Goal: Book appointment/travel/reservation

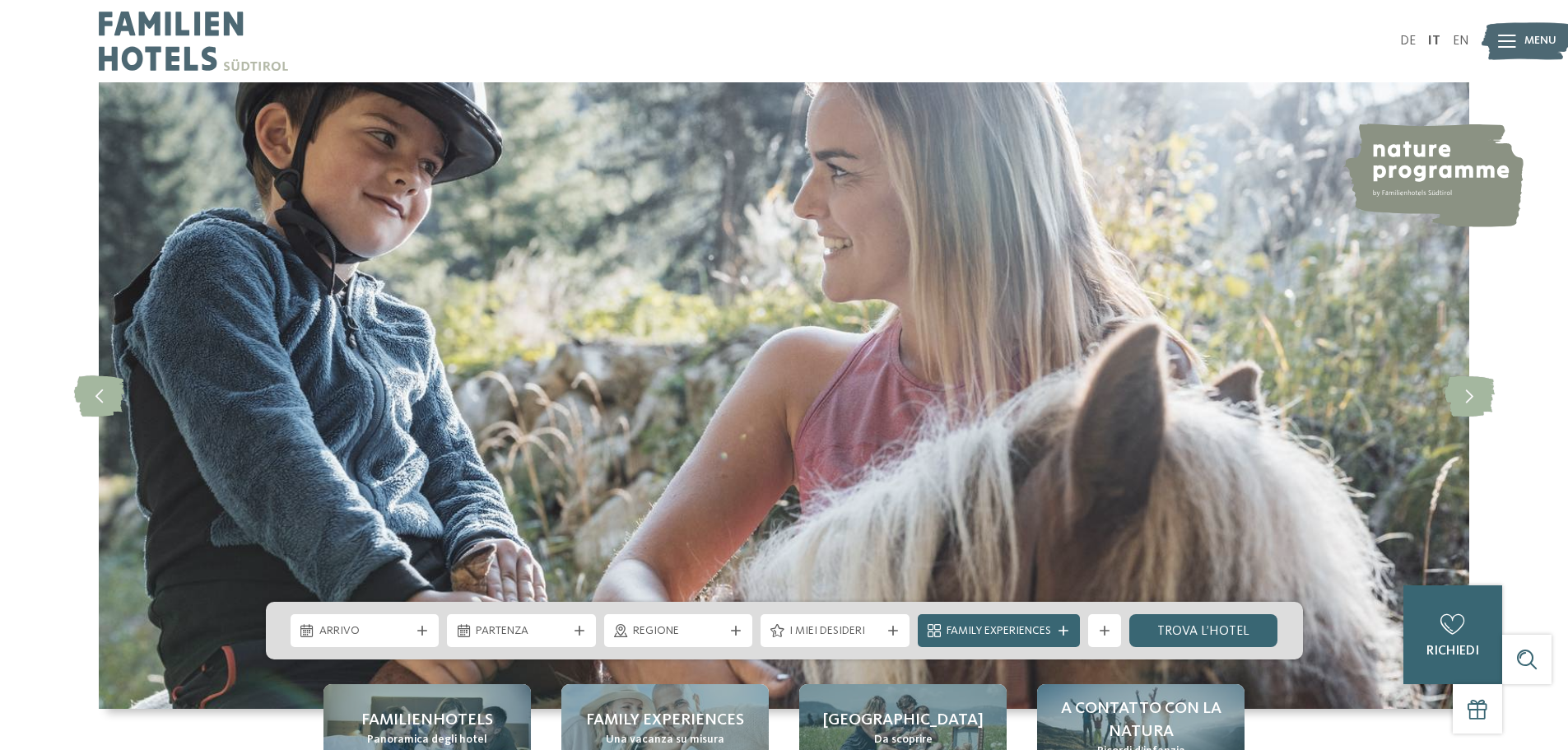
click at [429, 635] on div at bounding box center [422, 631] width 16 height 10
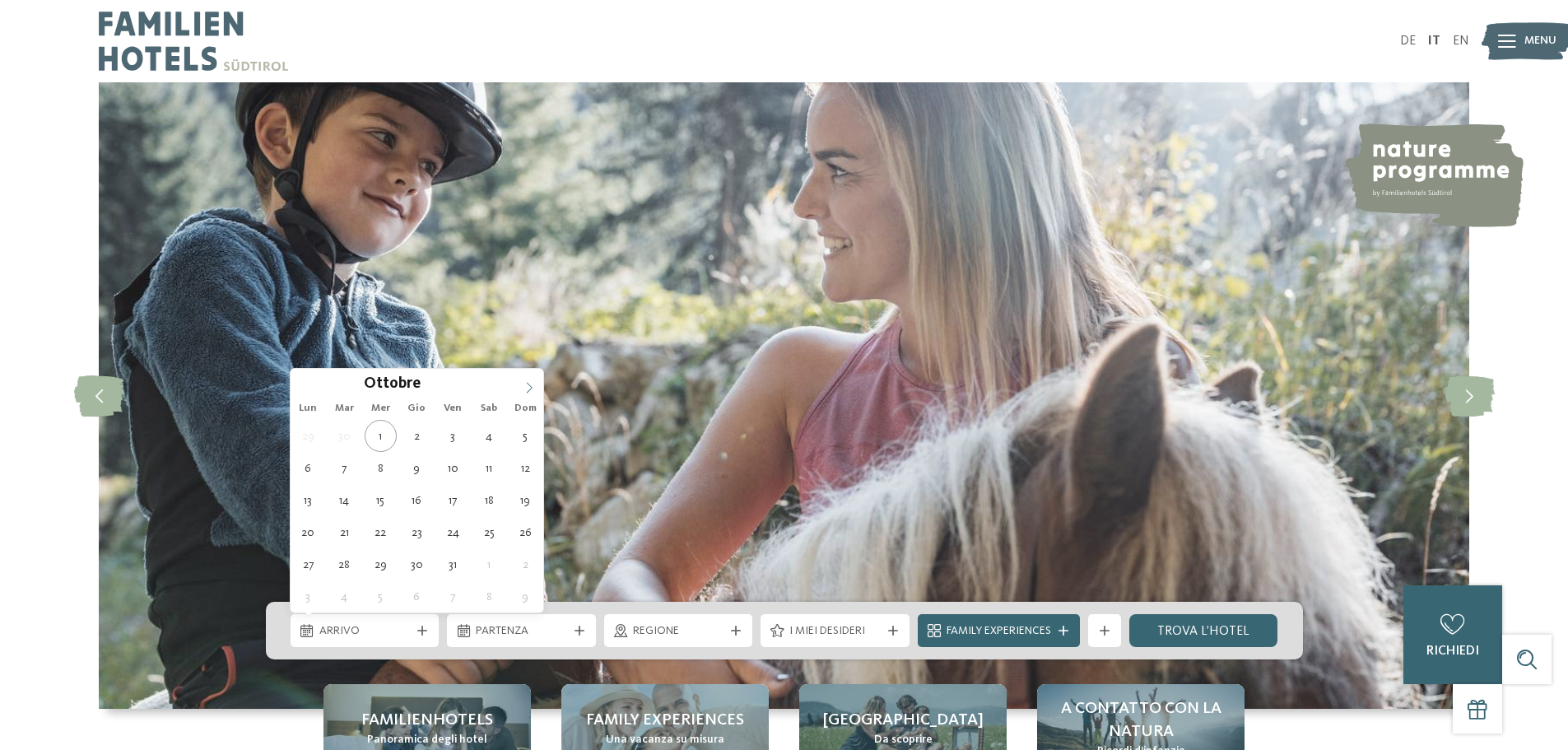
click at [529, 384] on icon at bounding box center [530, 387] width 6 height 11
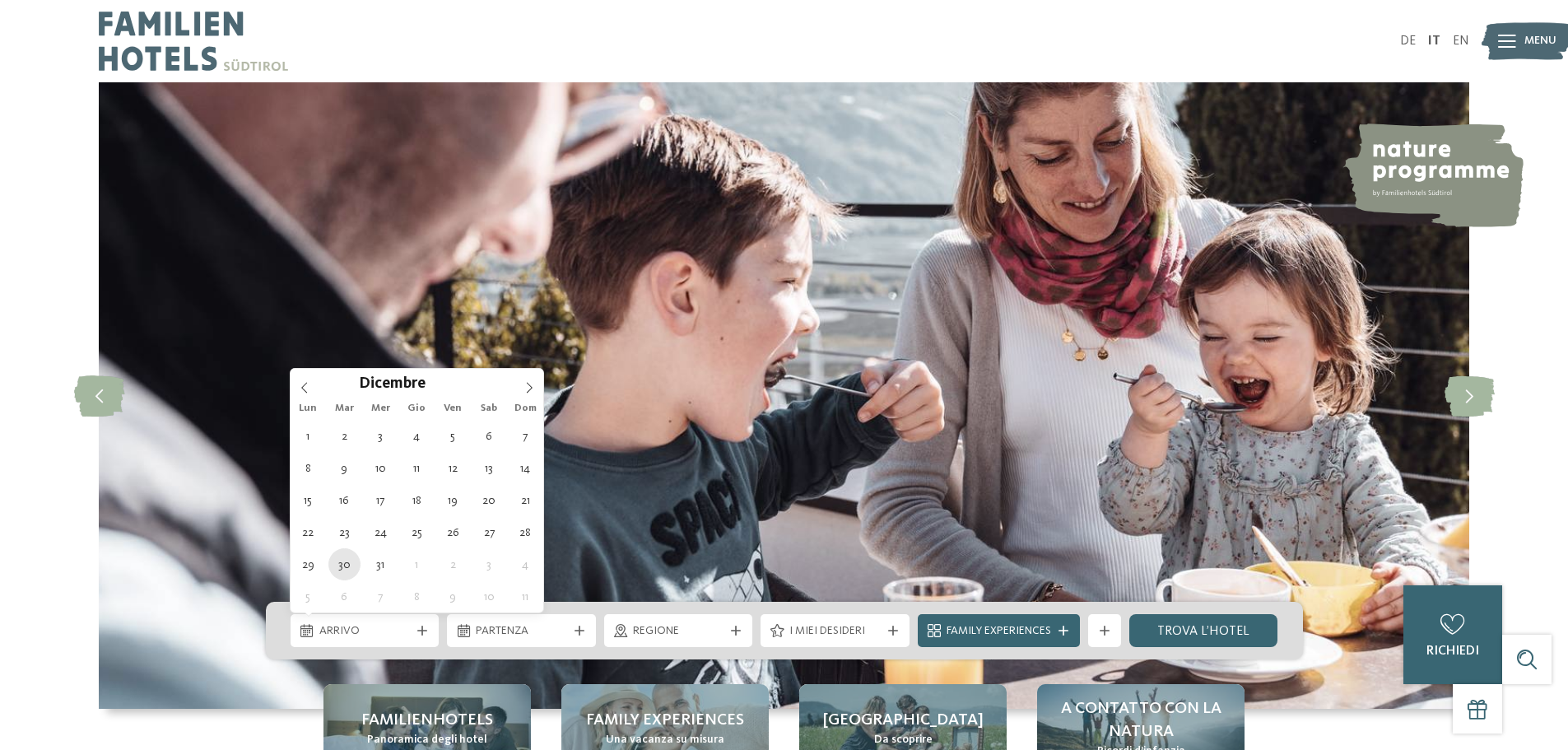
type div "[DATE]"
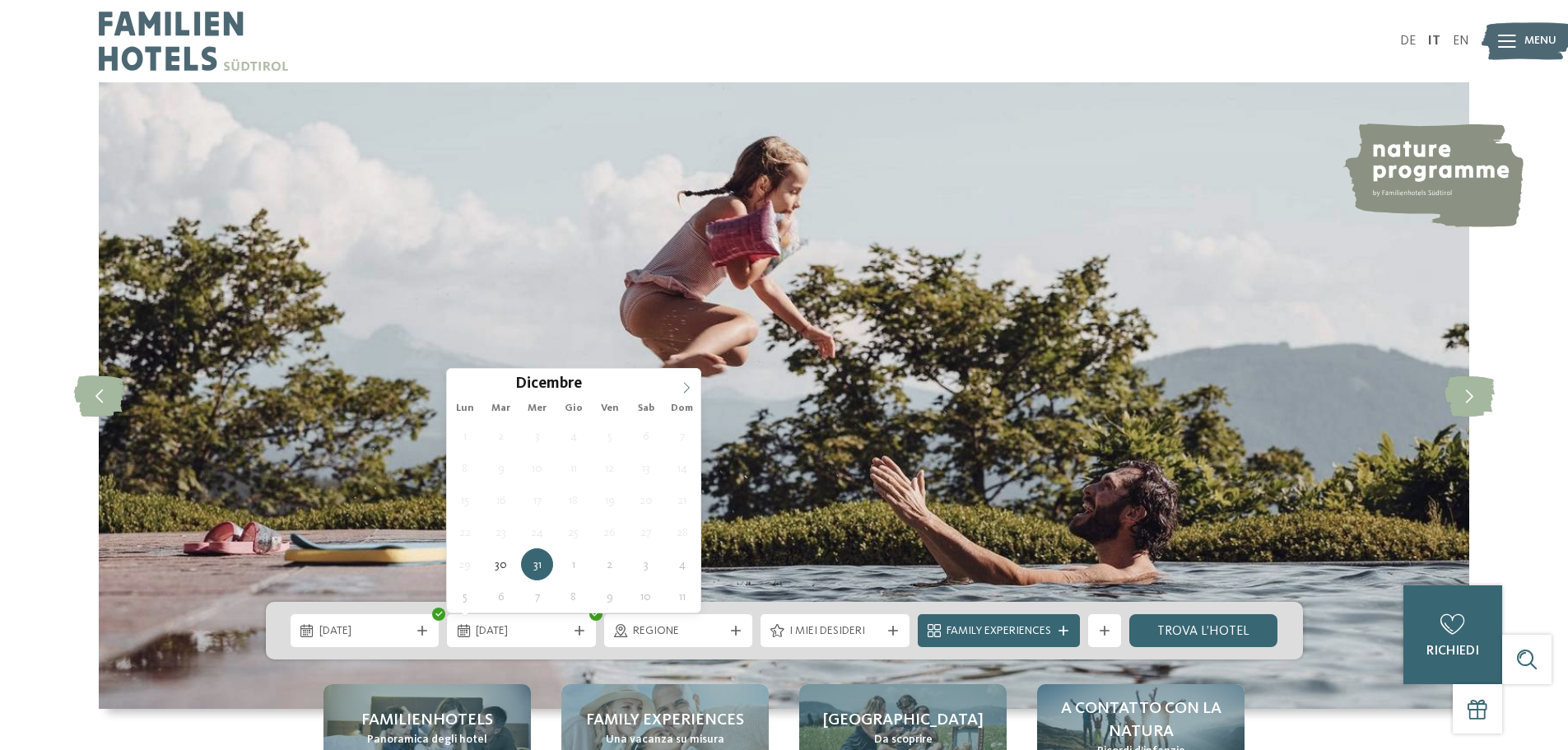
type input "****"
click at [692, 383] on icon at bounding box center [687, 388] width 12 height 12
type div "[DATE]"
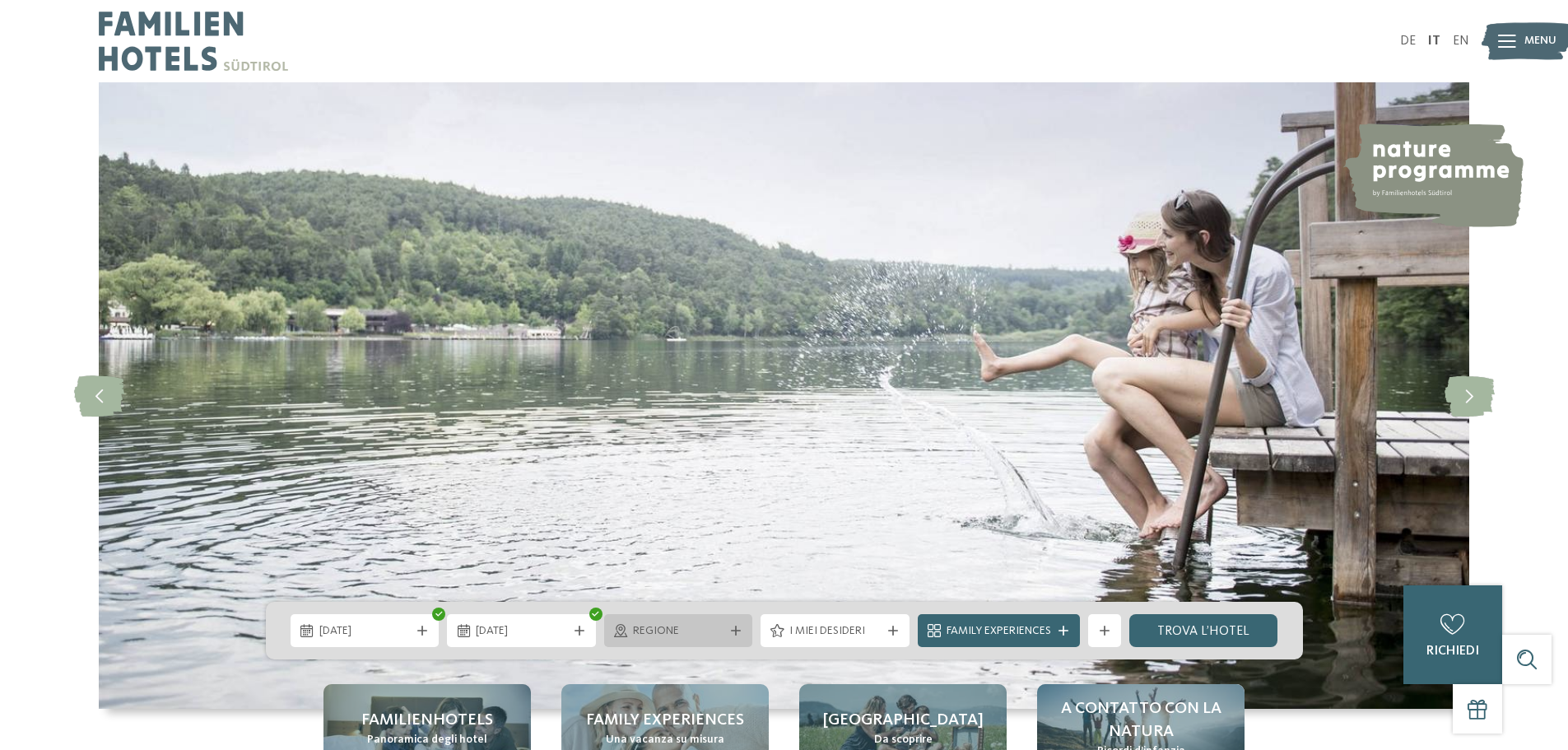
click at [732, 632] on icon at bounding box center [736, 631] width 10 height 10
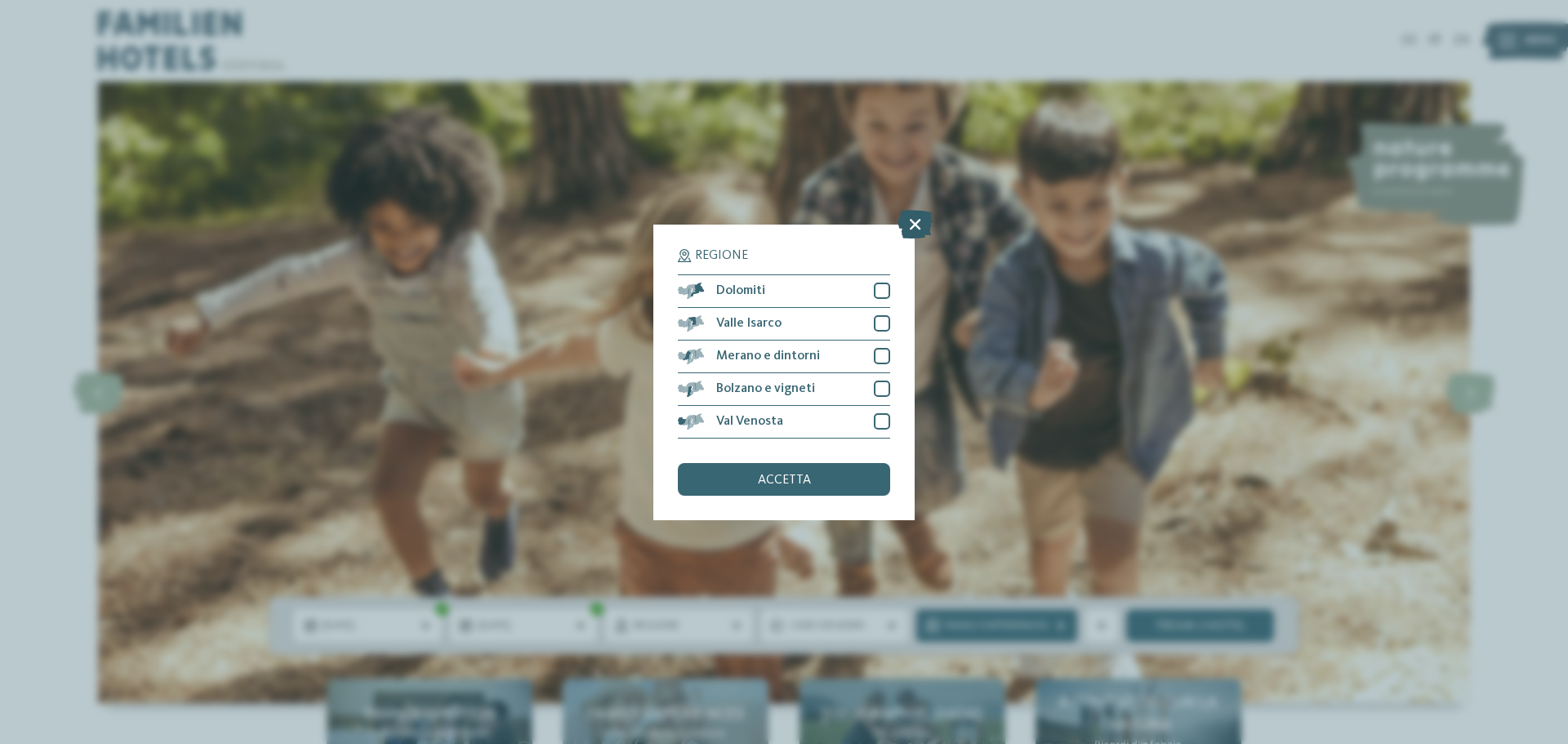
click at [914, 227] on icon at bounding box center [914, 223] width 35 height 29
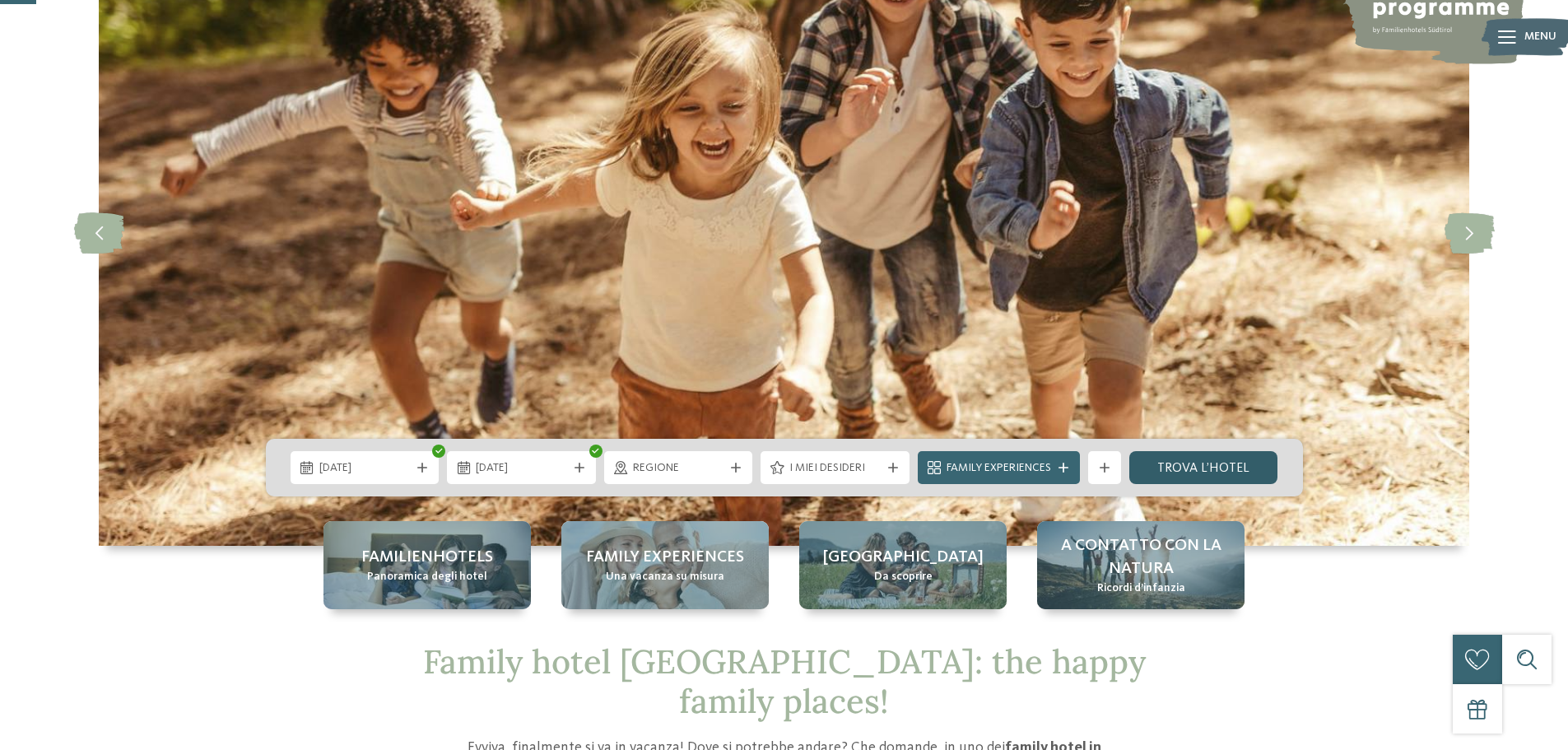
scroll to position [165, 0]
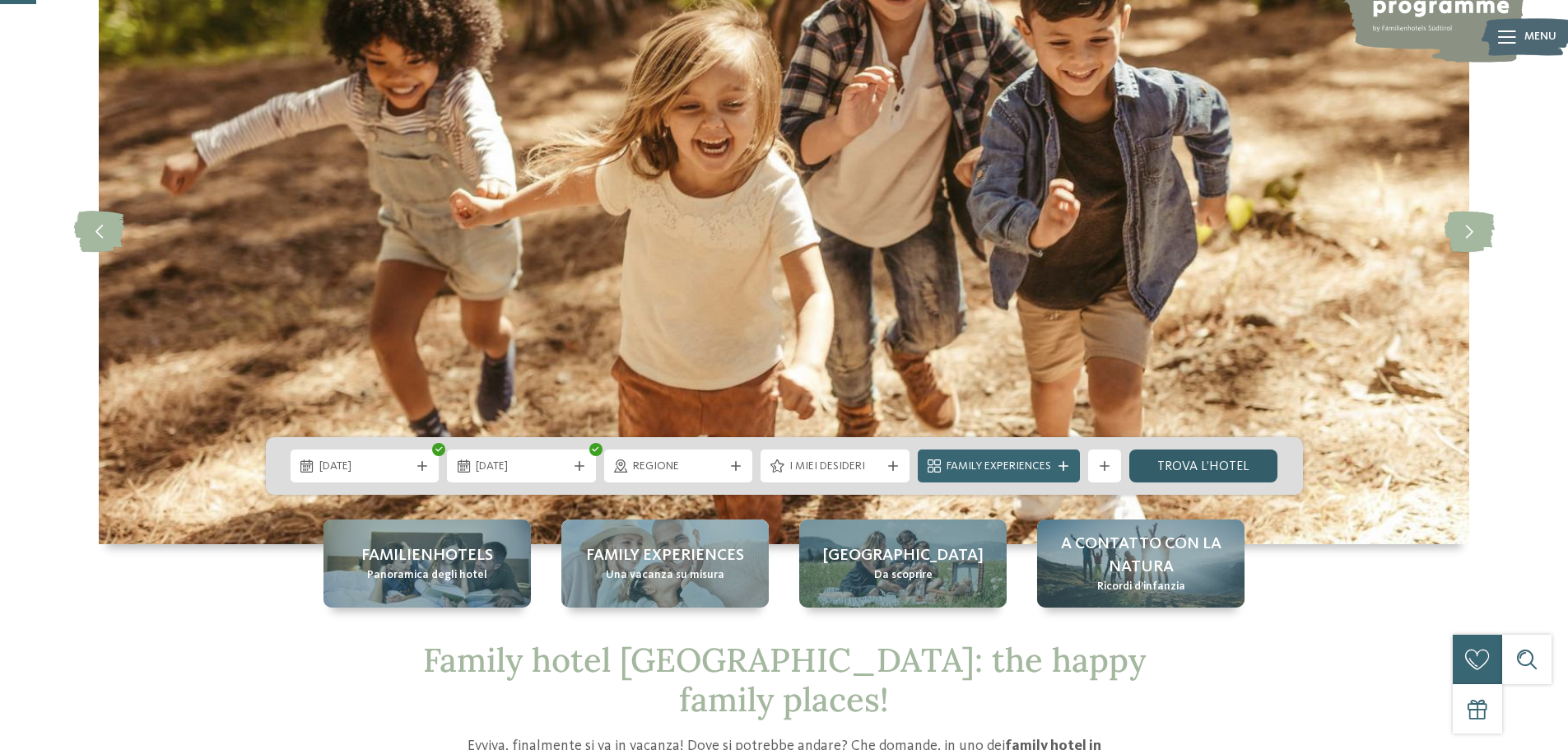
click at [1236, 472] on link "trova l’hotel" at bounding box center [1203, 465] width 149 height 33
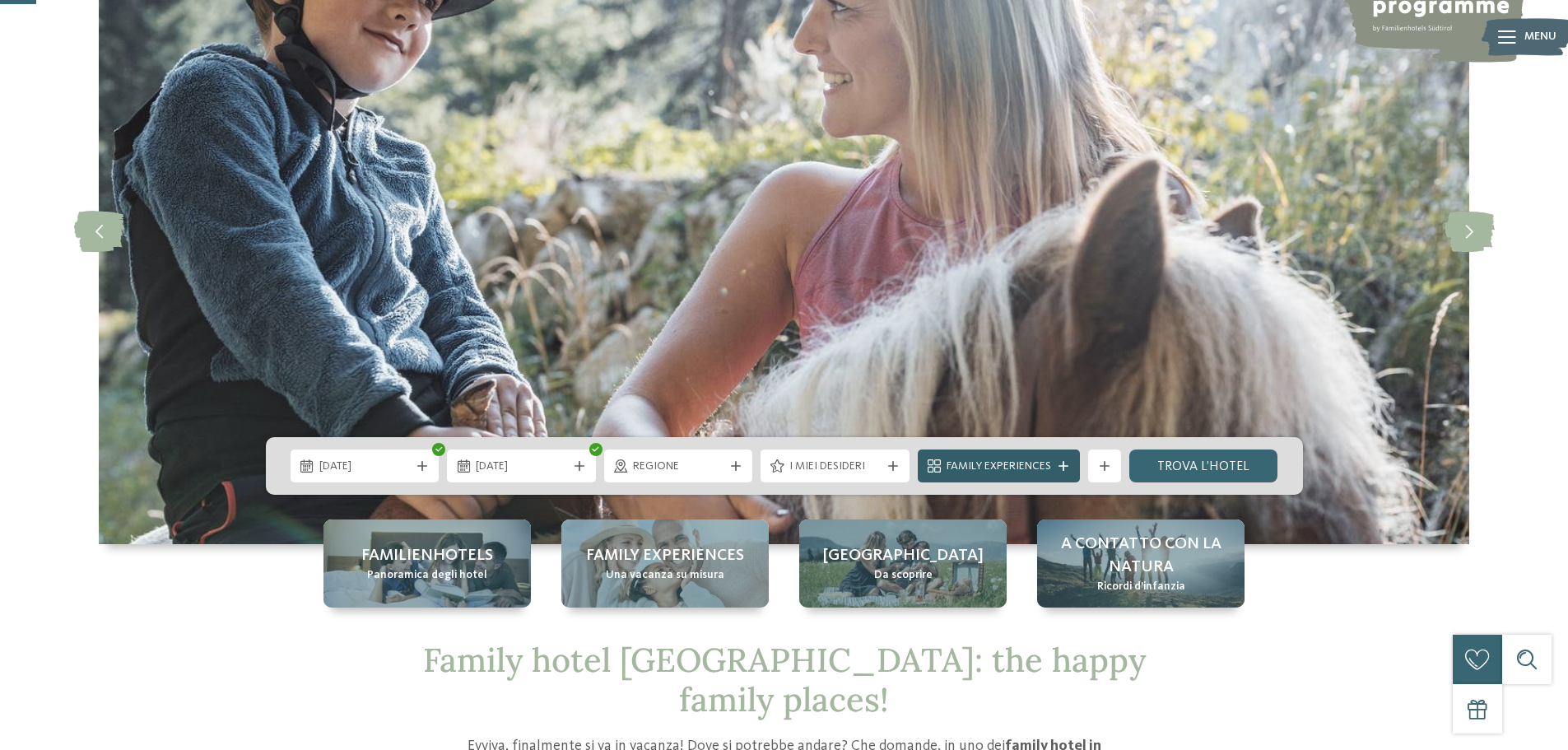
click at [997, 475] on div "Family Experiences" at bounding box center [998, 465] width 162 height 33
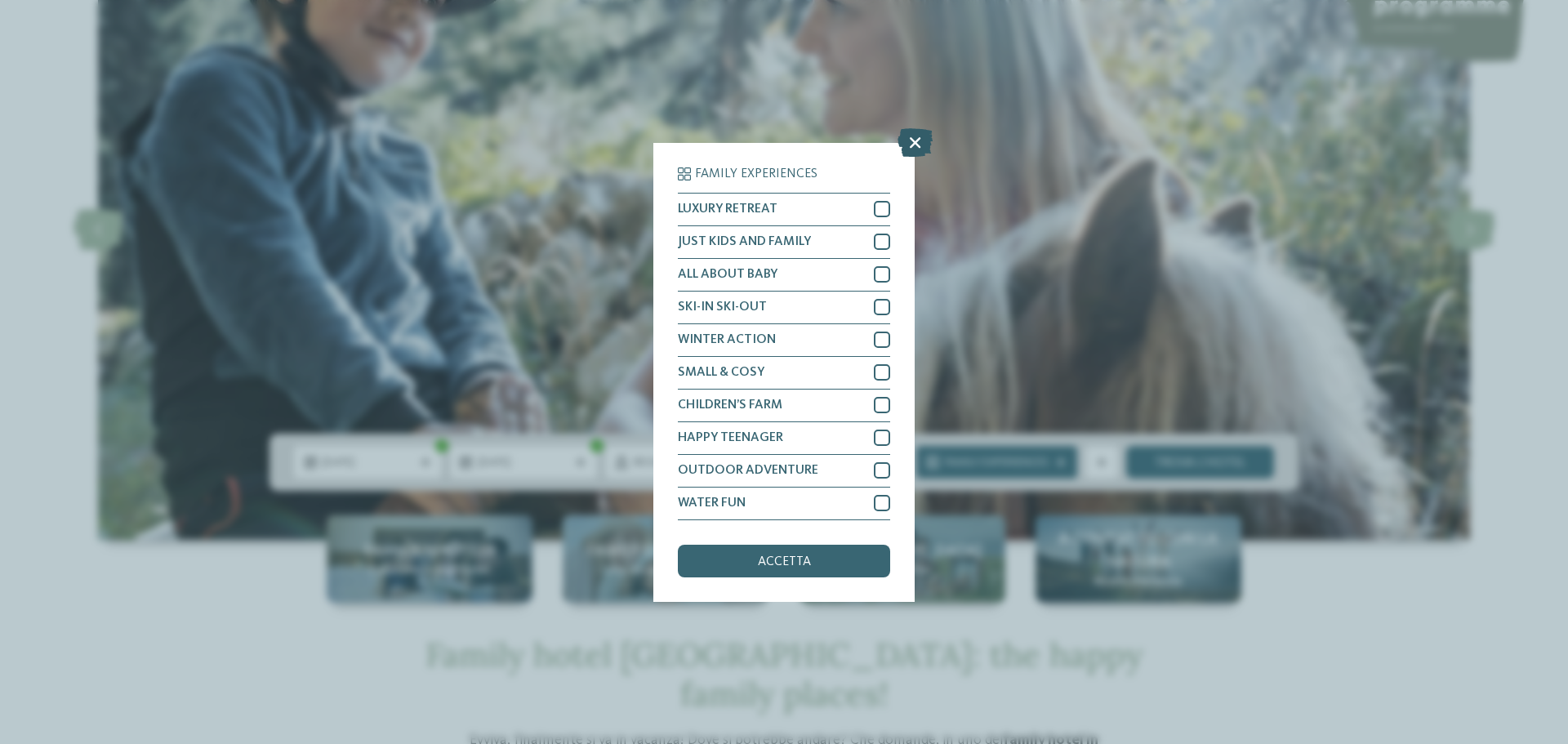
click at [914, 147] on icon at bounding box center [914, 142] width 35 height 29
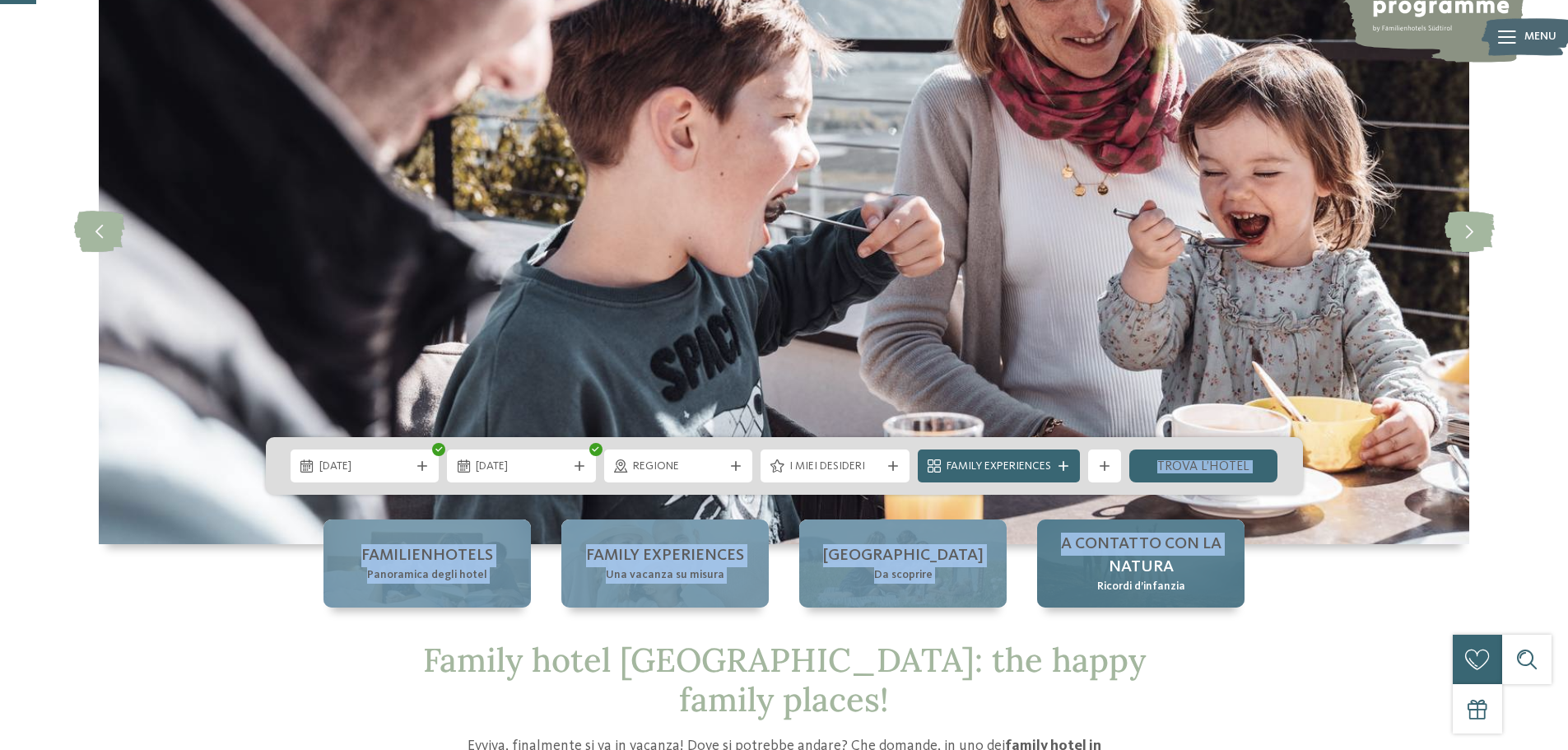
drag, startPoint x: 1102, startPoint y: 476, endPoint x: 1091, endPoint y: 561, distance: 85.7
click at [1091, 561] on div "slide 2 of 5" at bounding box center [784, 263] width 1568 height 690
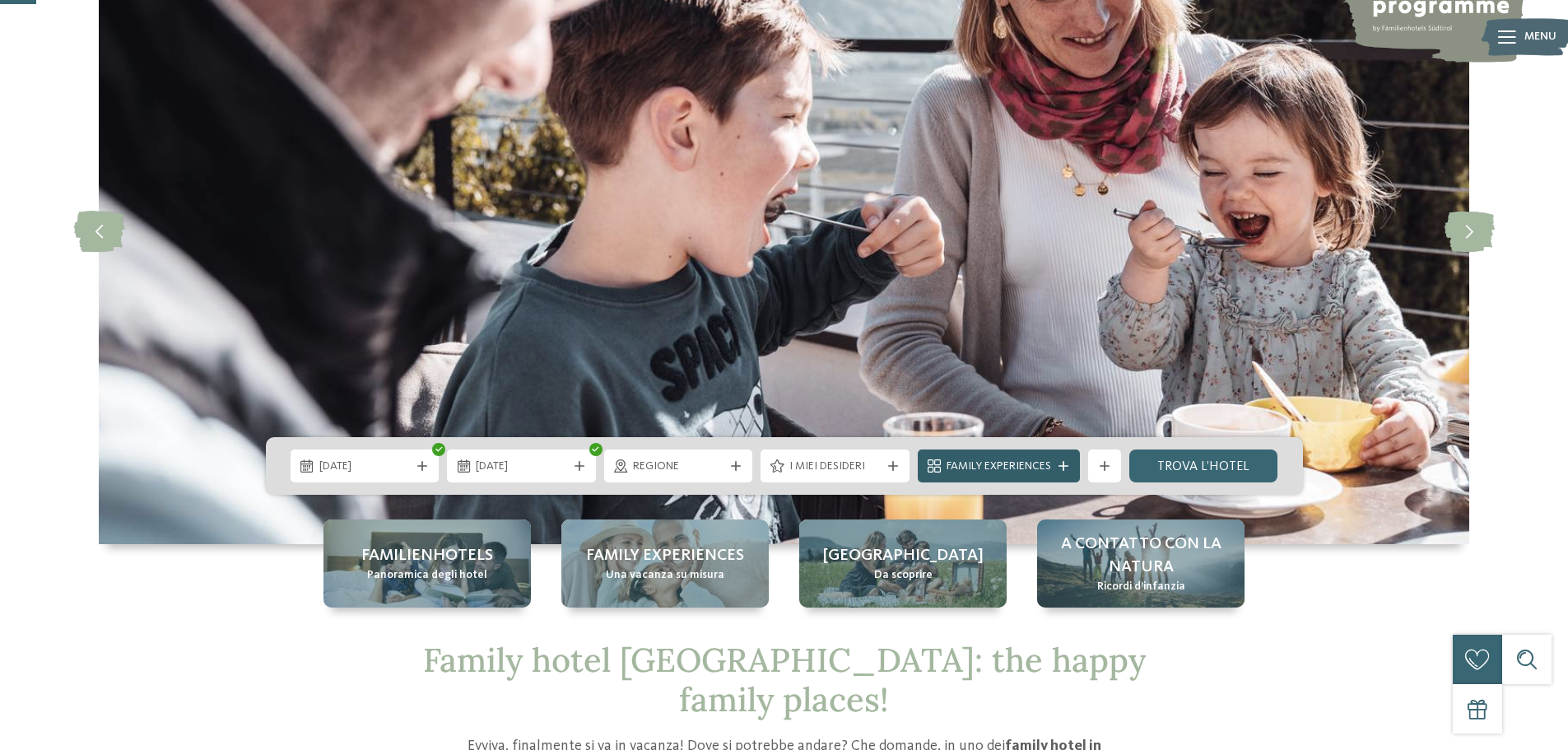
click at [1001, 469] on span "Family Experiences" at bounding box center [998, 466] width 105 height 16
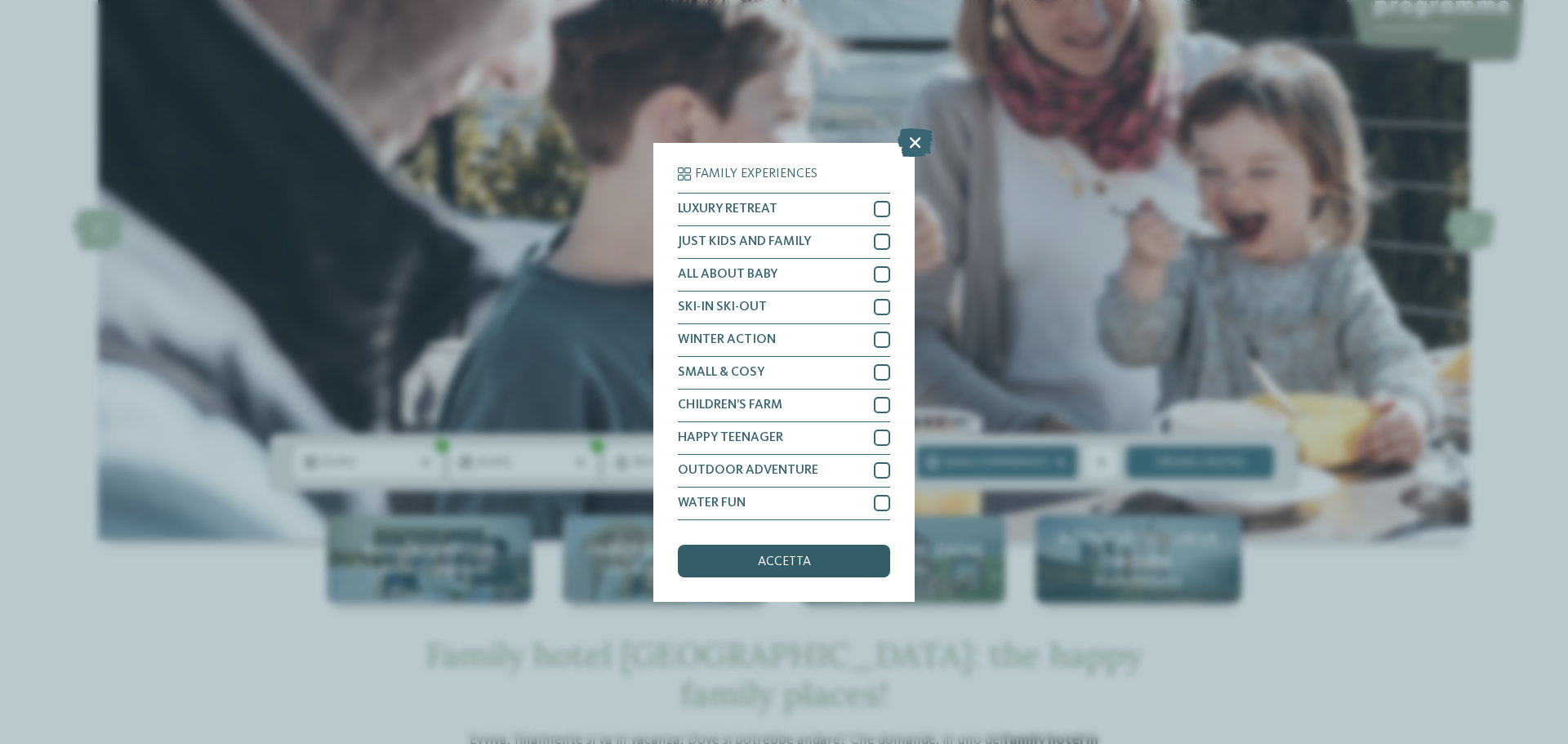
click at [810, 567] on div "accetta" at bounding box center [784, 561] width 212 height 33
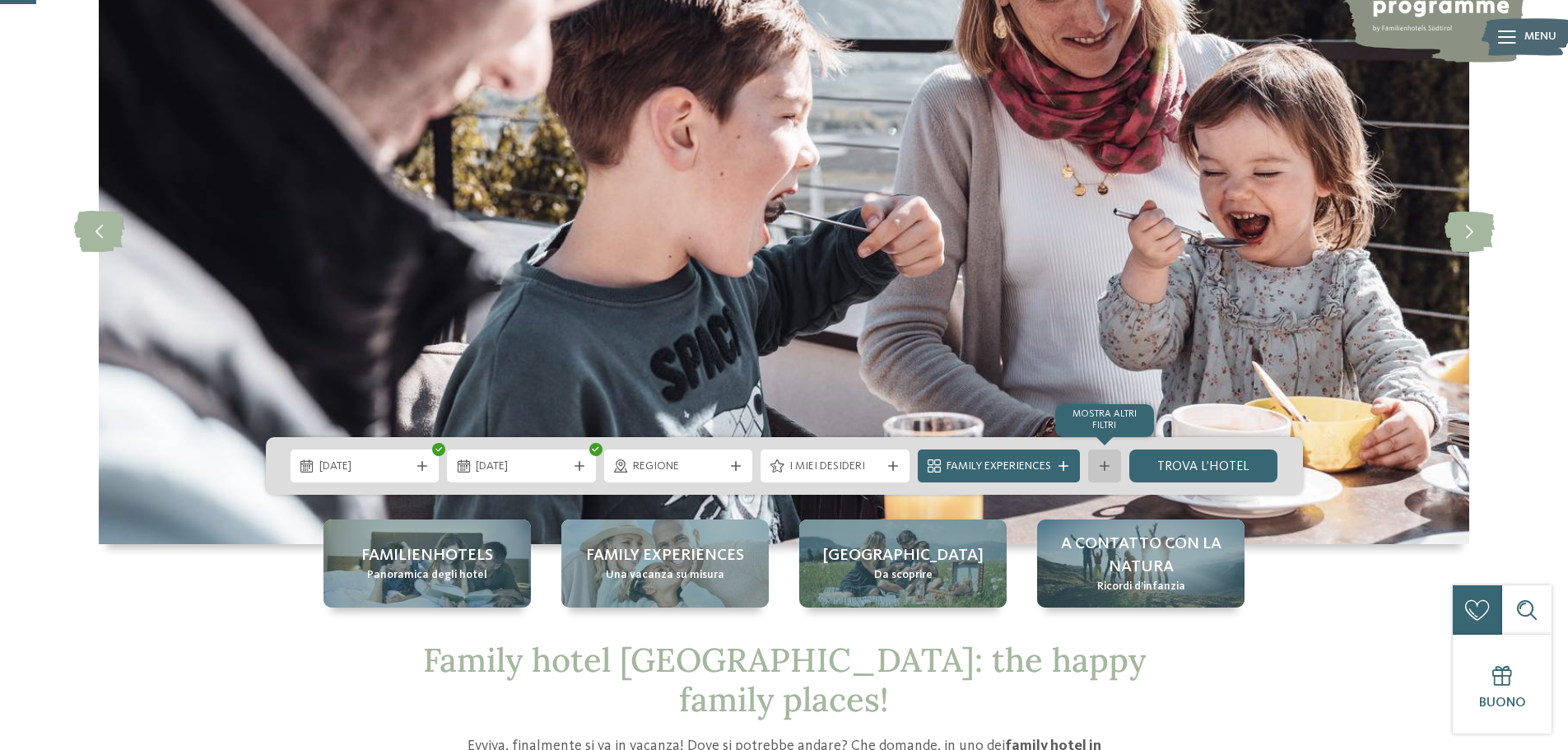
click at [1106, 473] on div "mostra altri filtri" at bounding box center [1104, 465] width 33 height 33
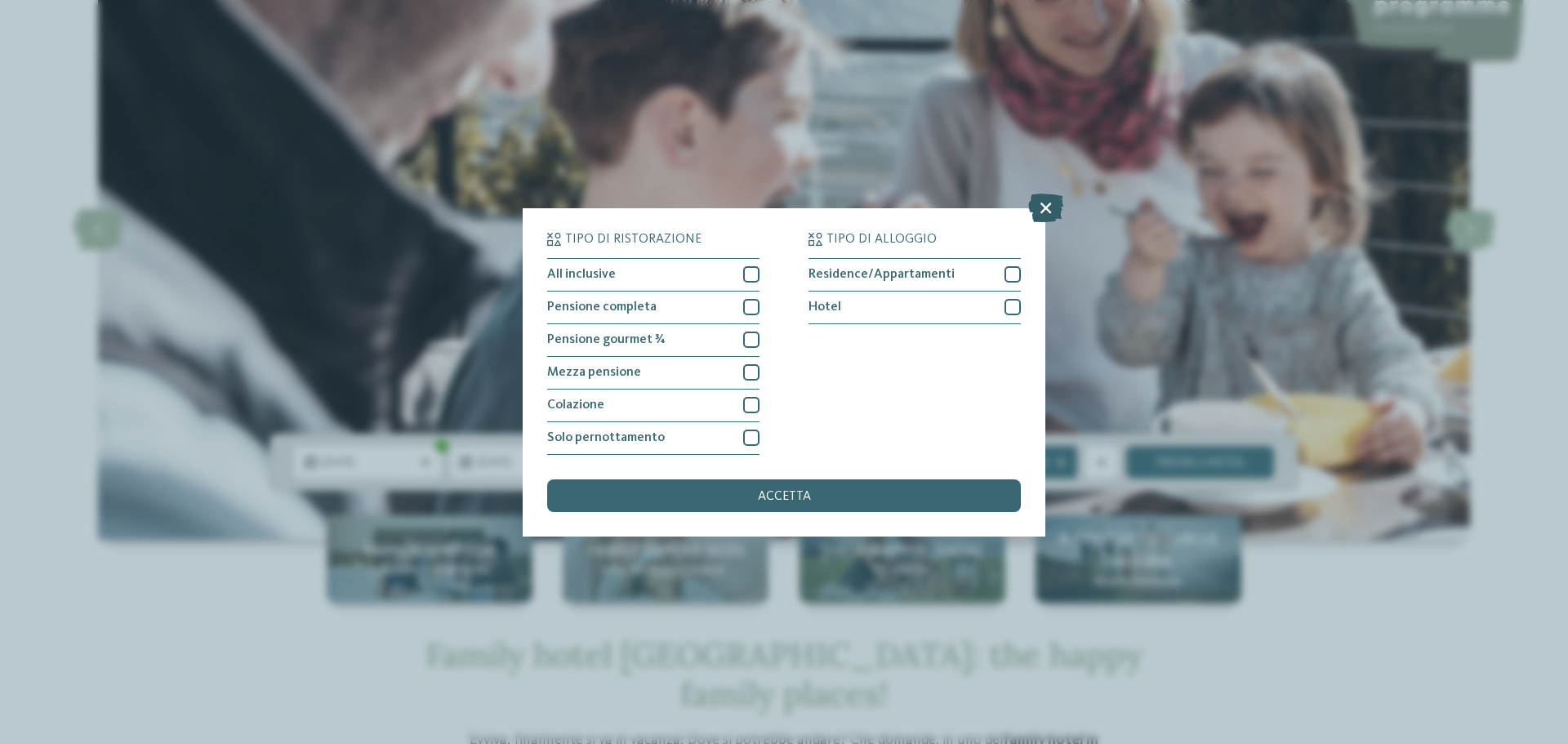
click at [1035, 214] on icon at bounding box center [1045, 207] width 35 height 29
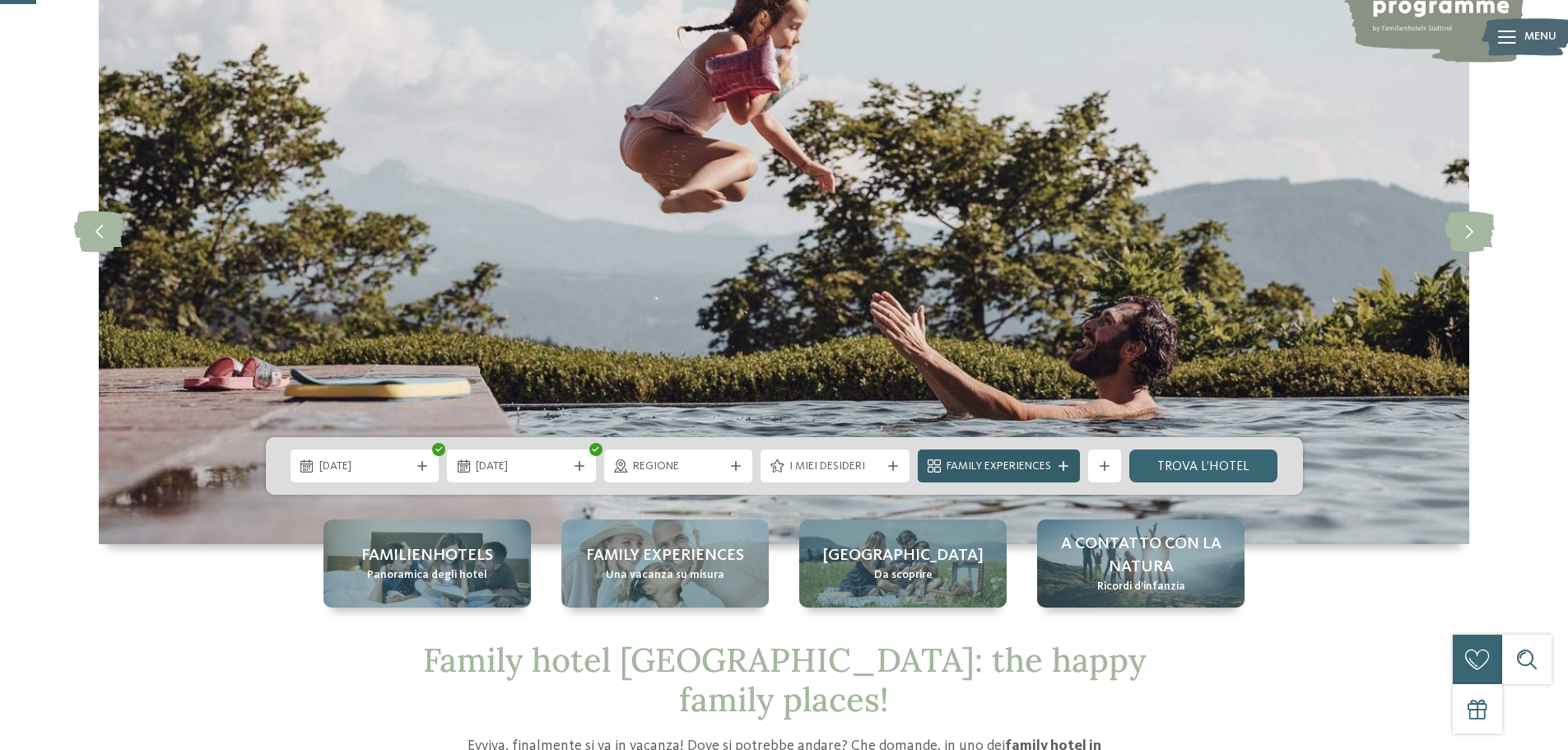
click at [950, 470] on span "Family Experiences" at bounding box center [998, 466] width 105 height 16
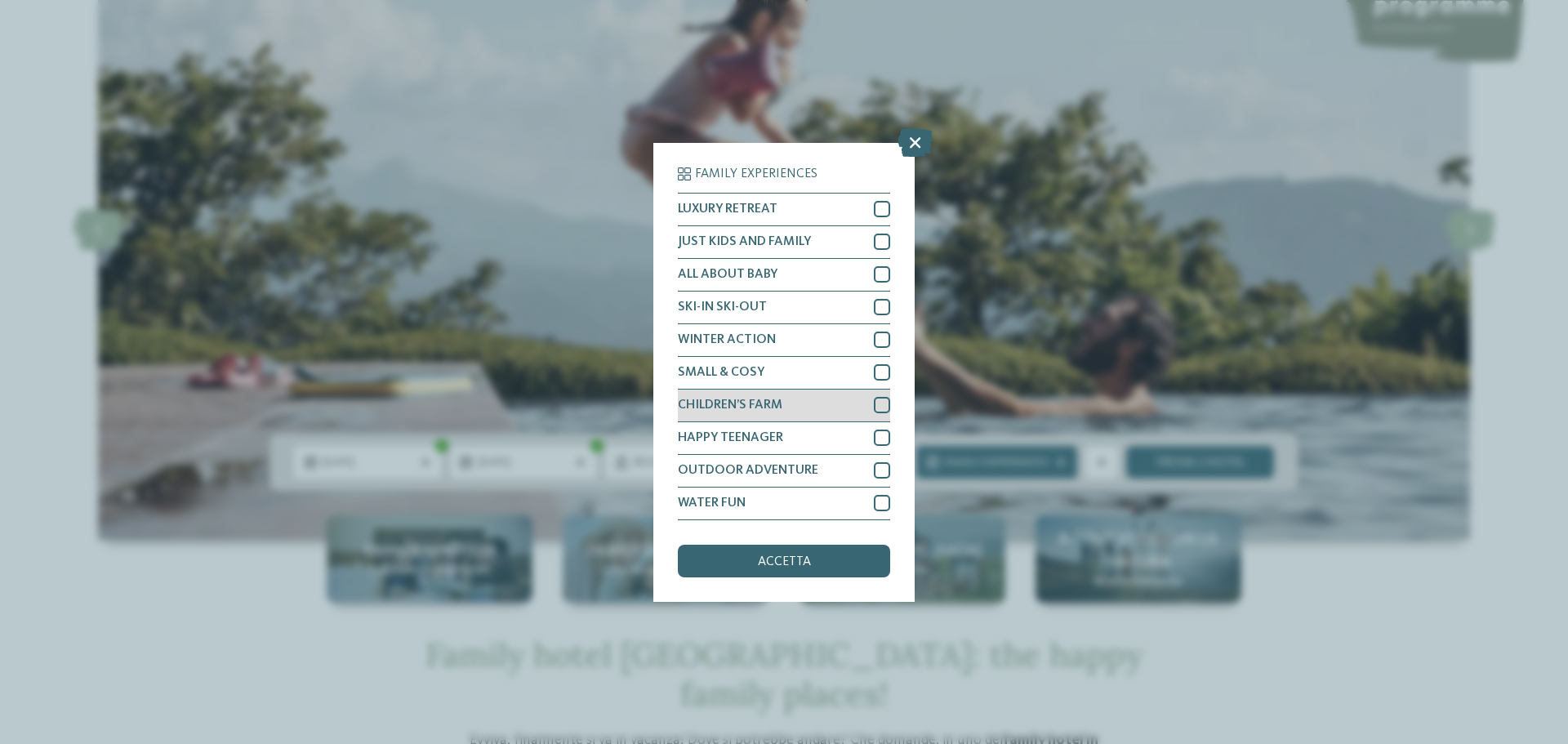
click at [882, 407] on div at bounding box center [882, 405] width 16 height 16
click at [817, 545] on div "accetta" at bounding box center [784, 561] width 212 height 33
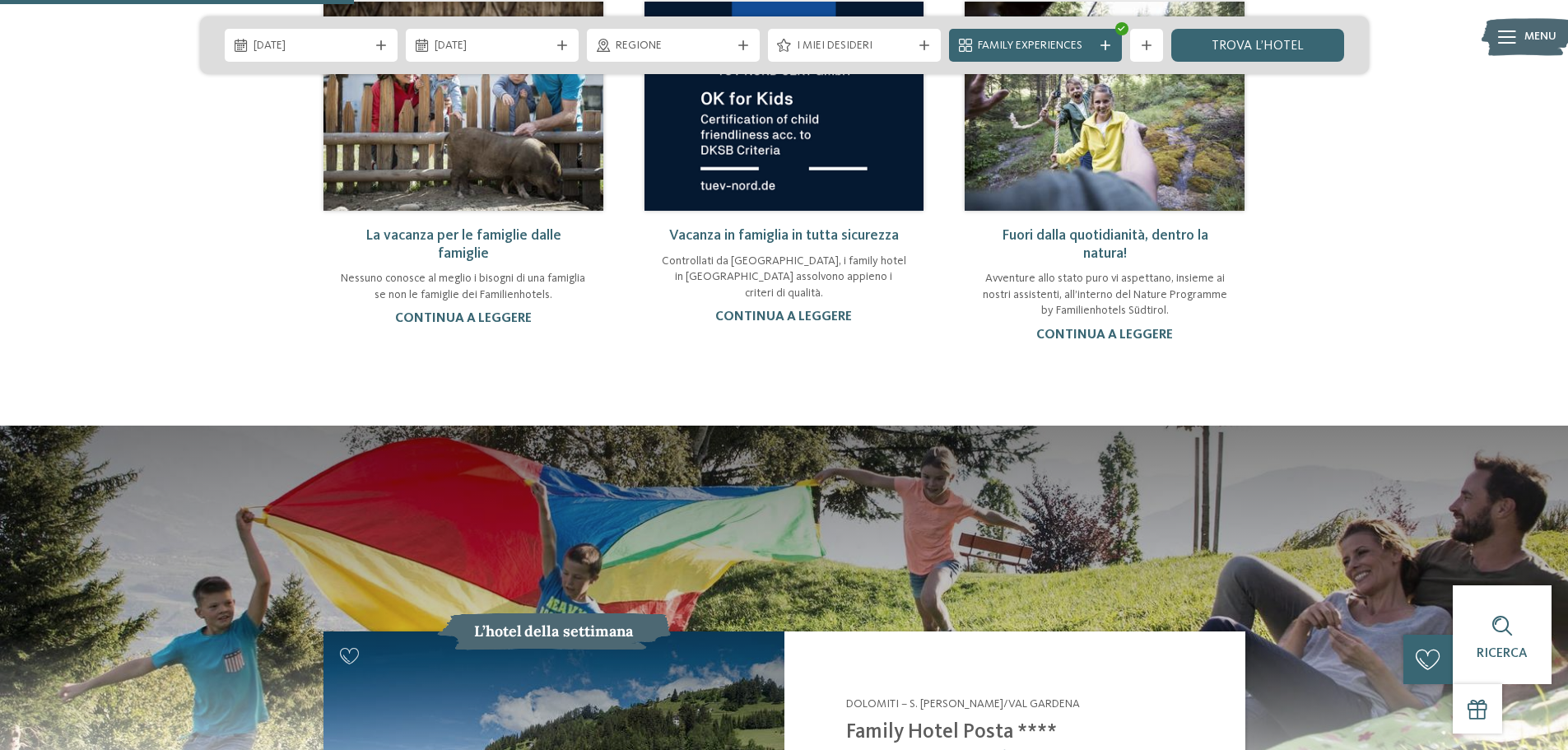
scroll to position [1730, 0]
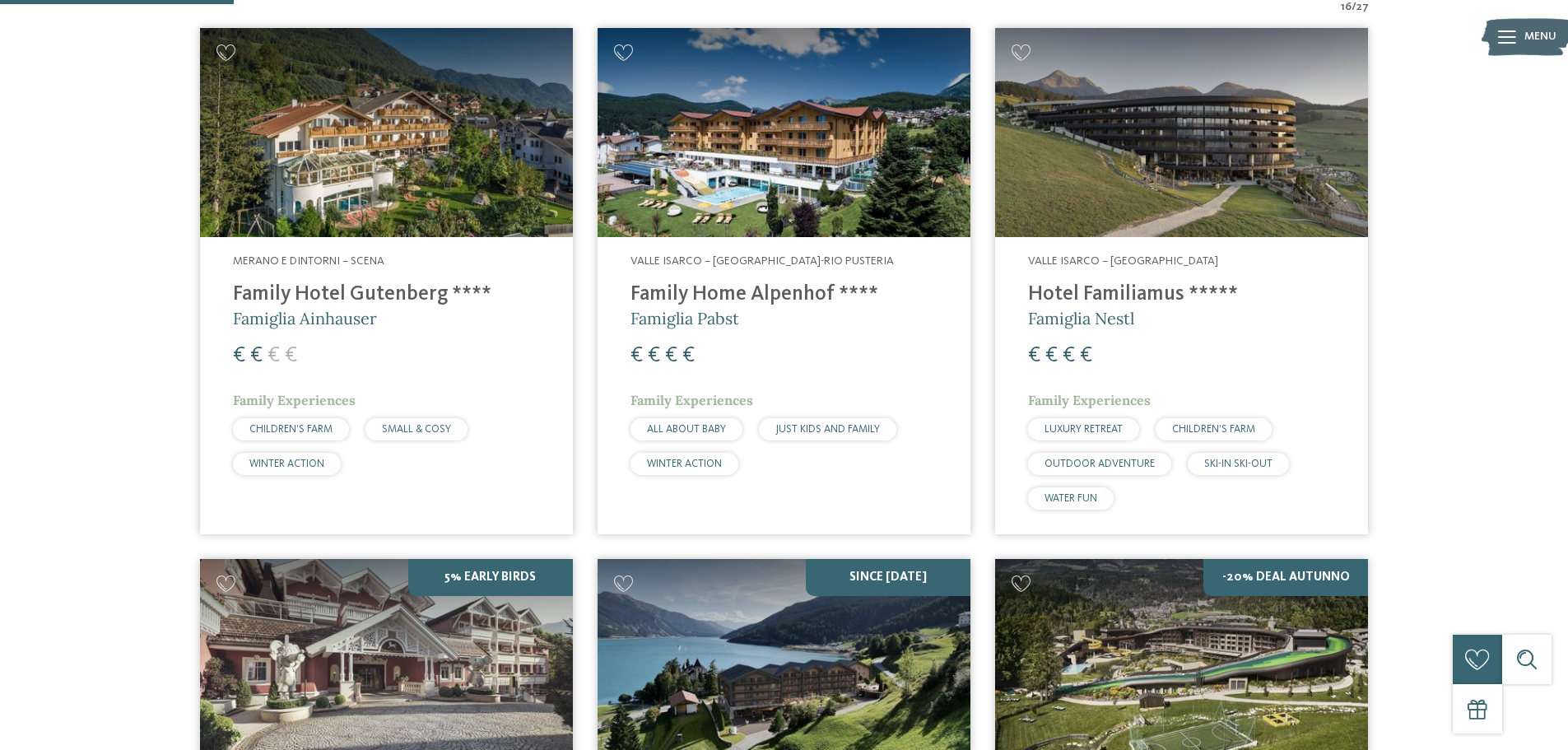
scroll to position [607, 0]
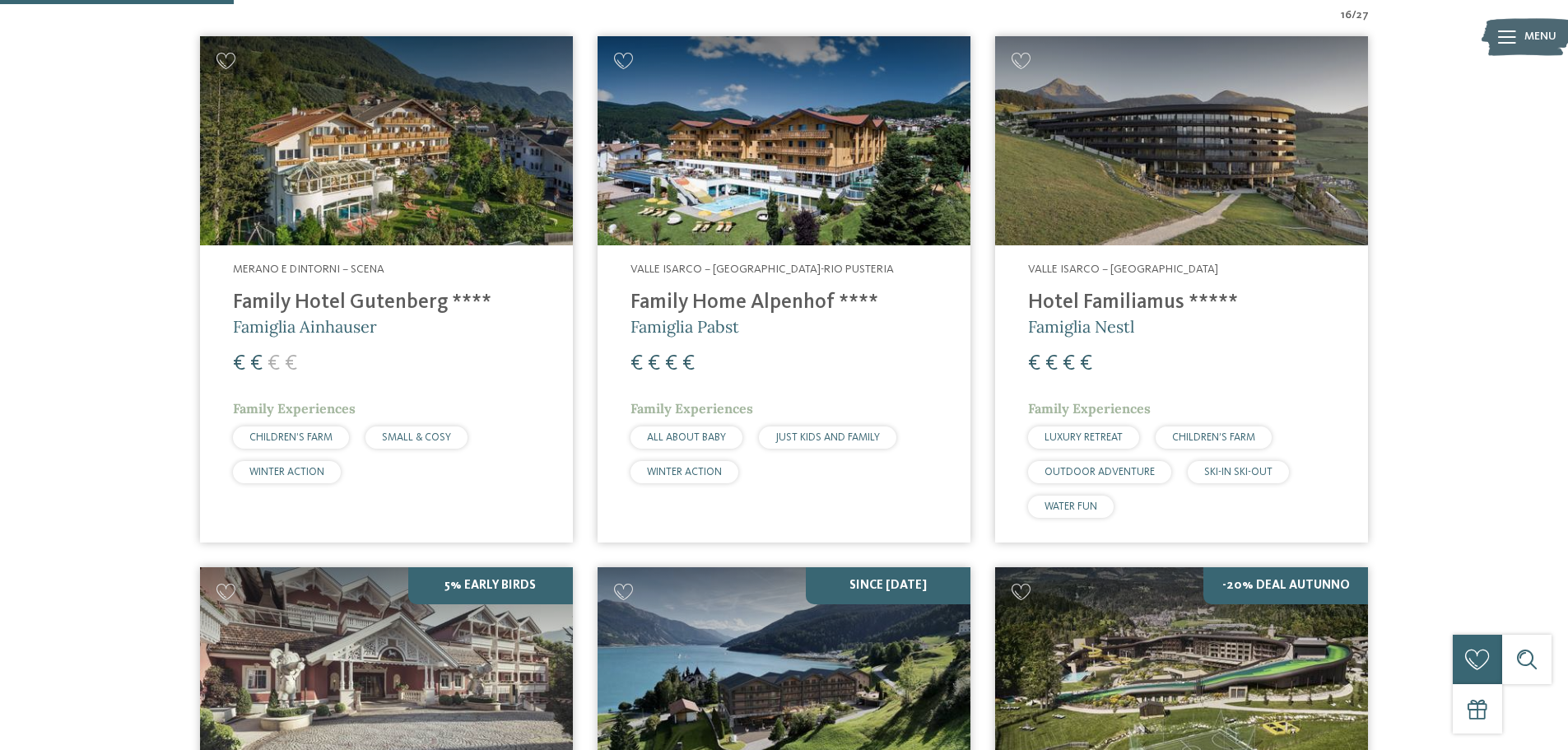
click at [779, 308] on h4 "Family Home Alpenhof ****" at bounding box center [784, 303] width 307 height 25
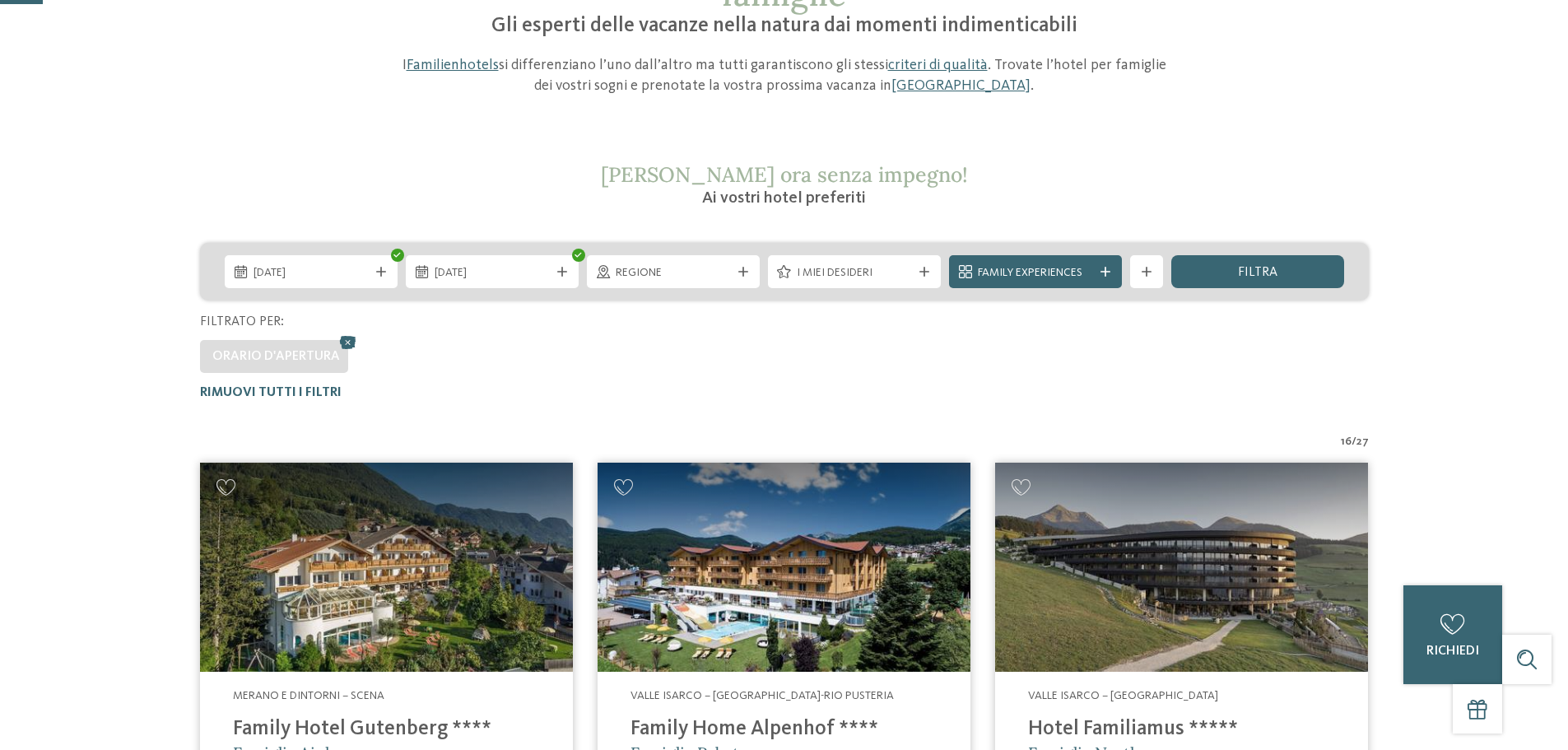
scroll to position [0, 0]
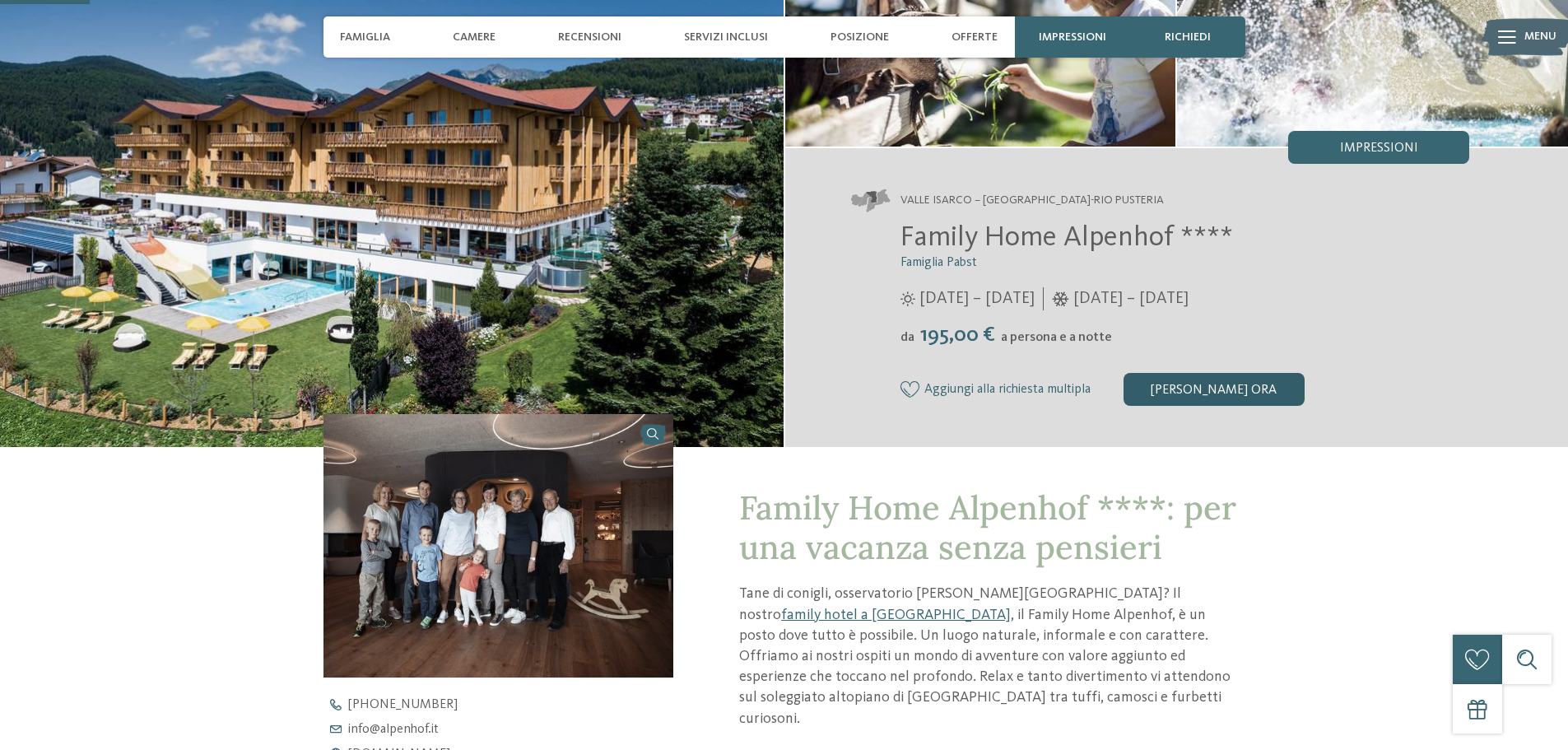
scroll to position [330, 0]
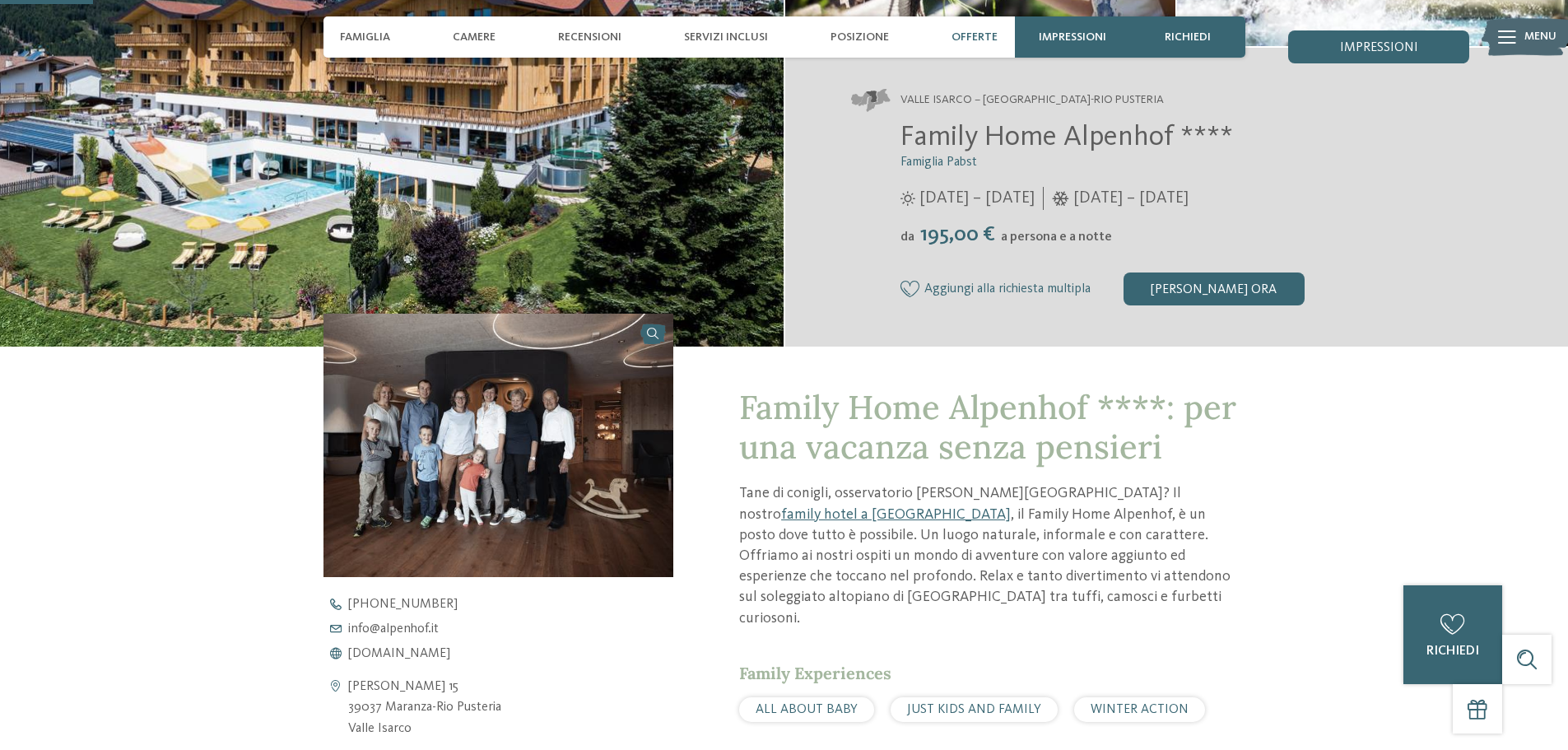
click at [978, 36] on span "Offerte" at bounding box center [974, 38] width 46 height 14
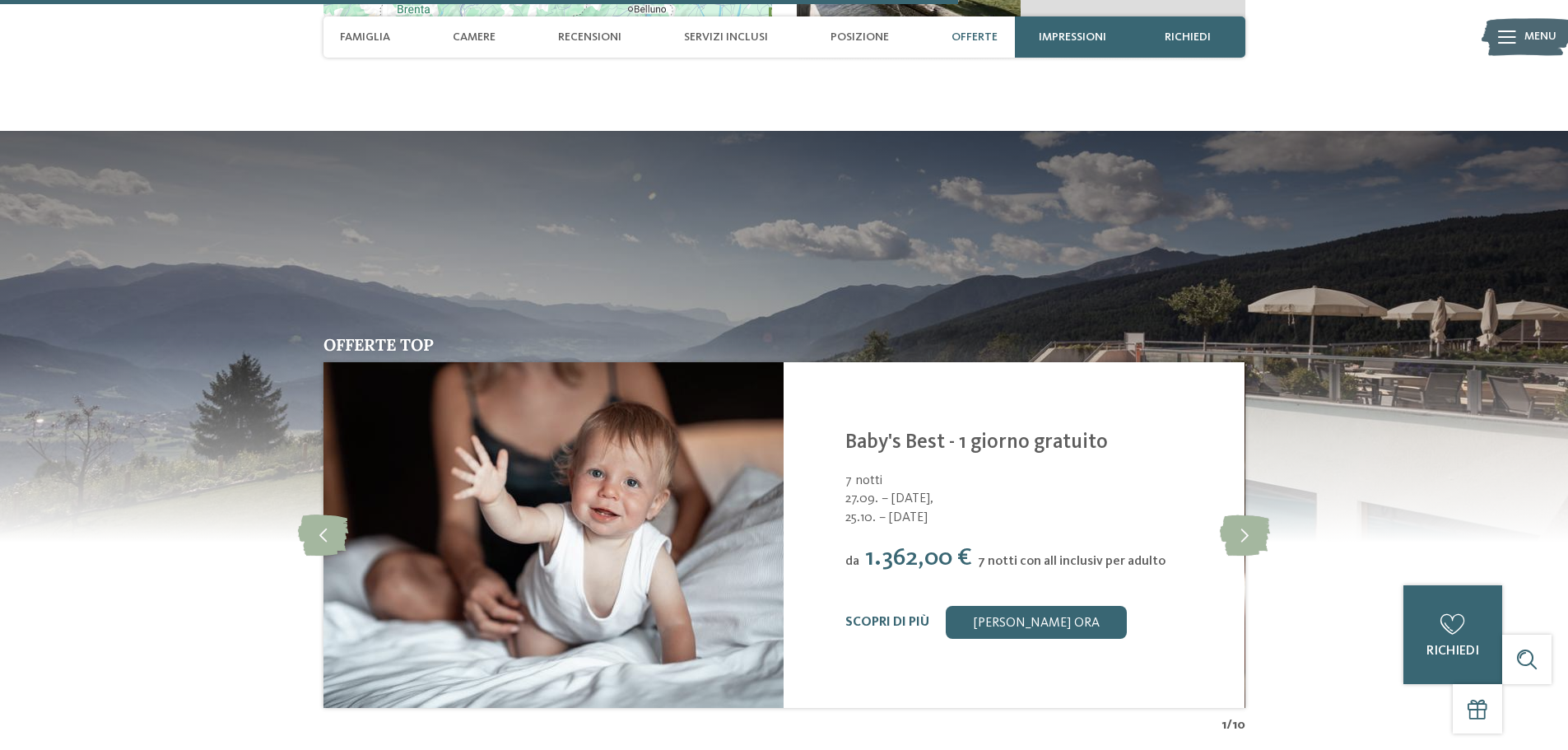
scroll to position [3406, 0]
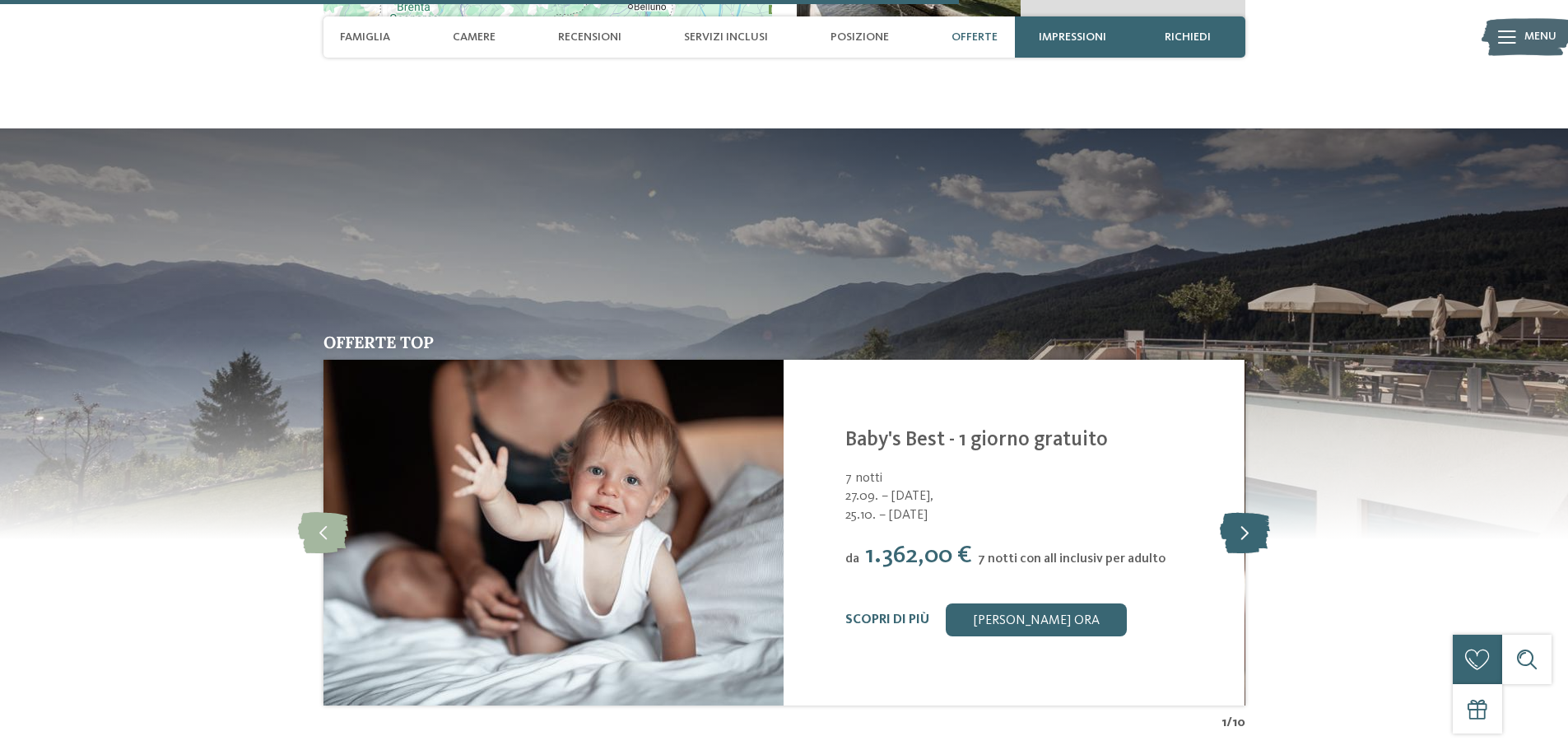
click at [1246, 512] on icon at bounding box center [1245, 532] width 50 height 41
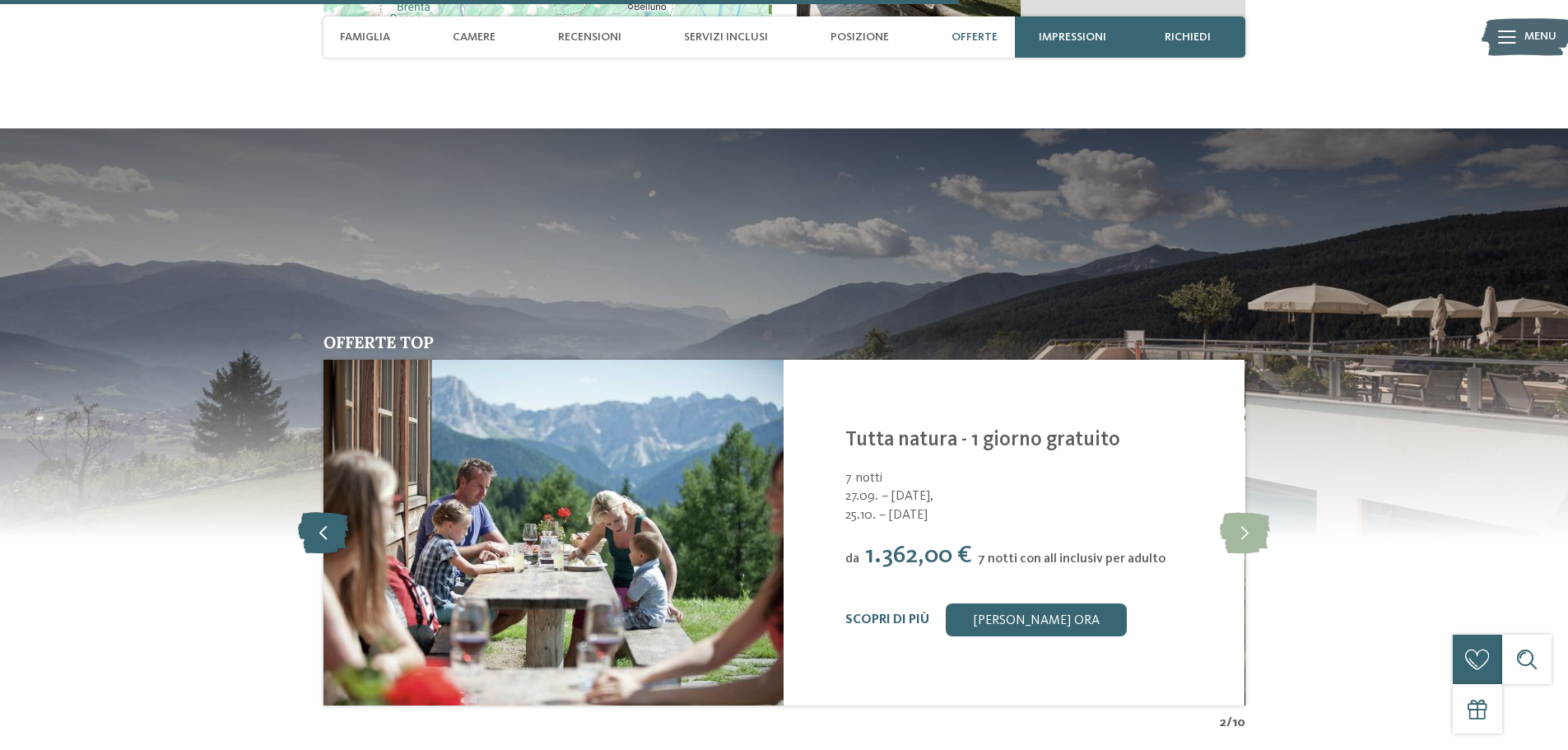
click at [333, 512] on icon at bounding box center [322, 532] width 50 height 41
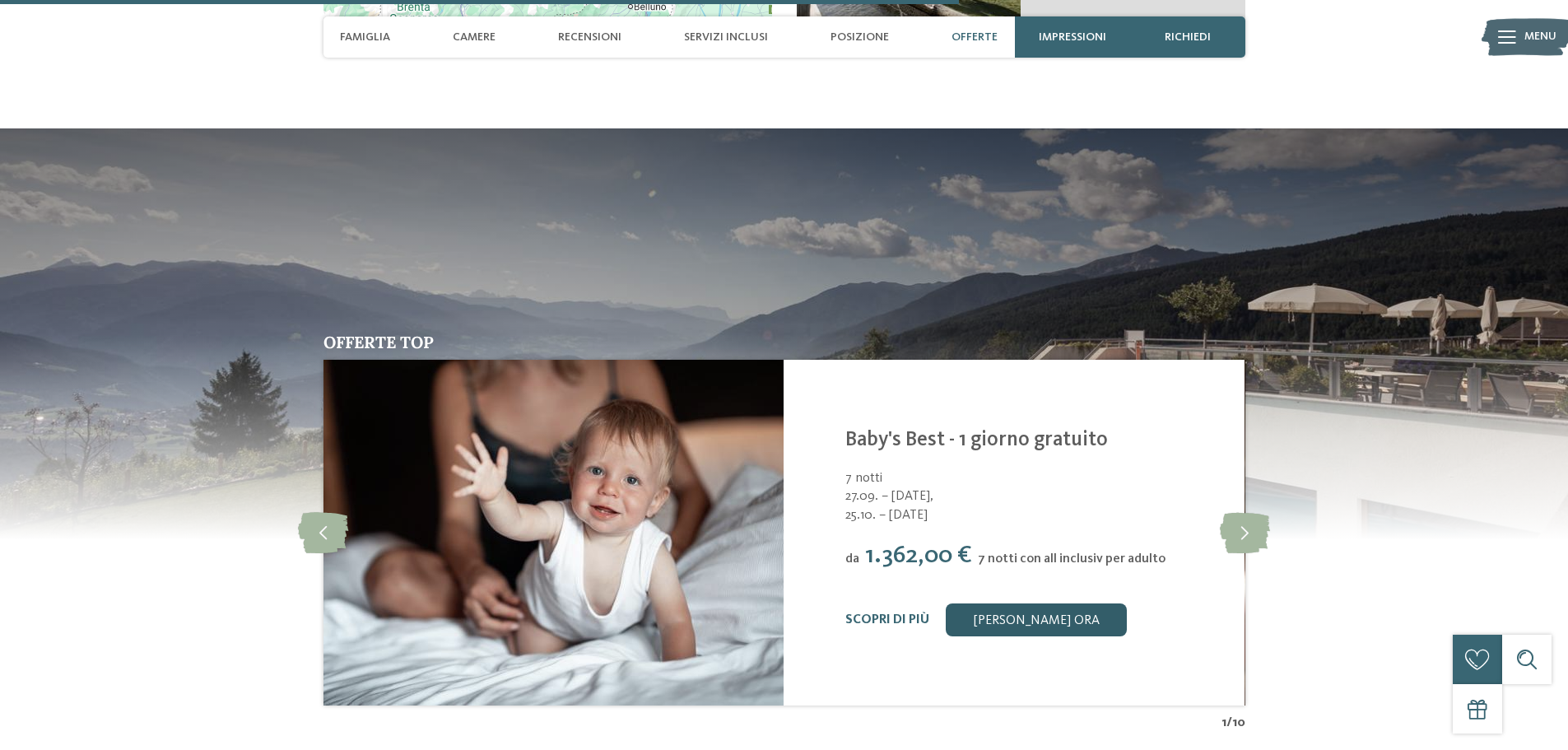
click at [1062, 603] on link "[PERSON_NAME] ora" at bounding box center [1035, 619] width 181 height 33
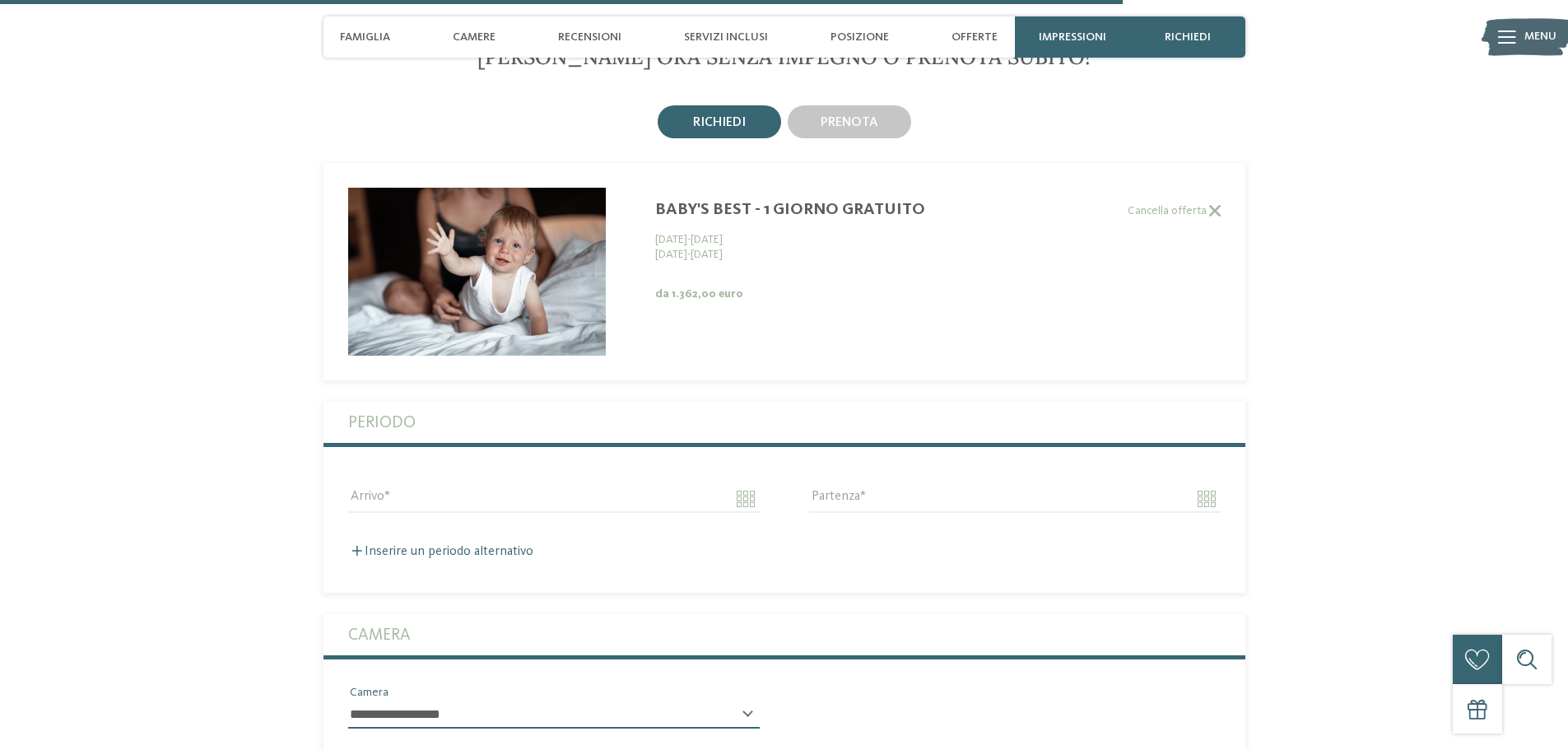
scroll to position [4134, 0]
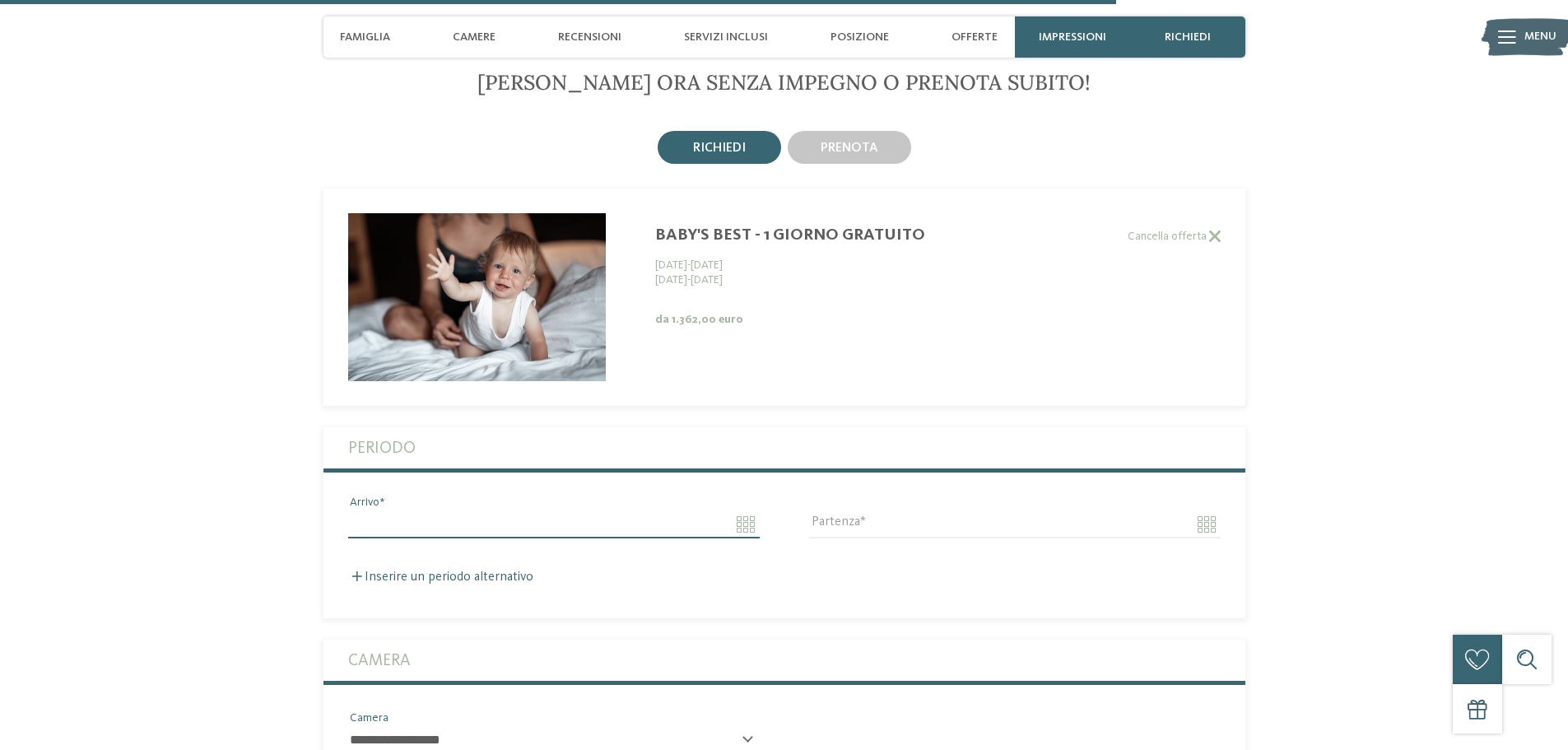
click at [396, 510] on input "Arrivo" at bounding box center [554, 524] width 411 height 28
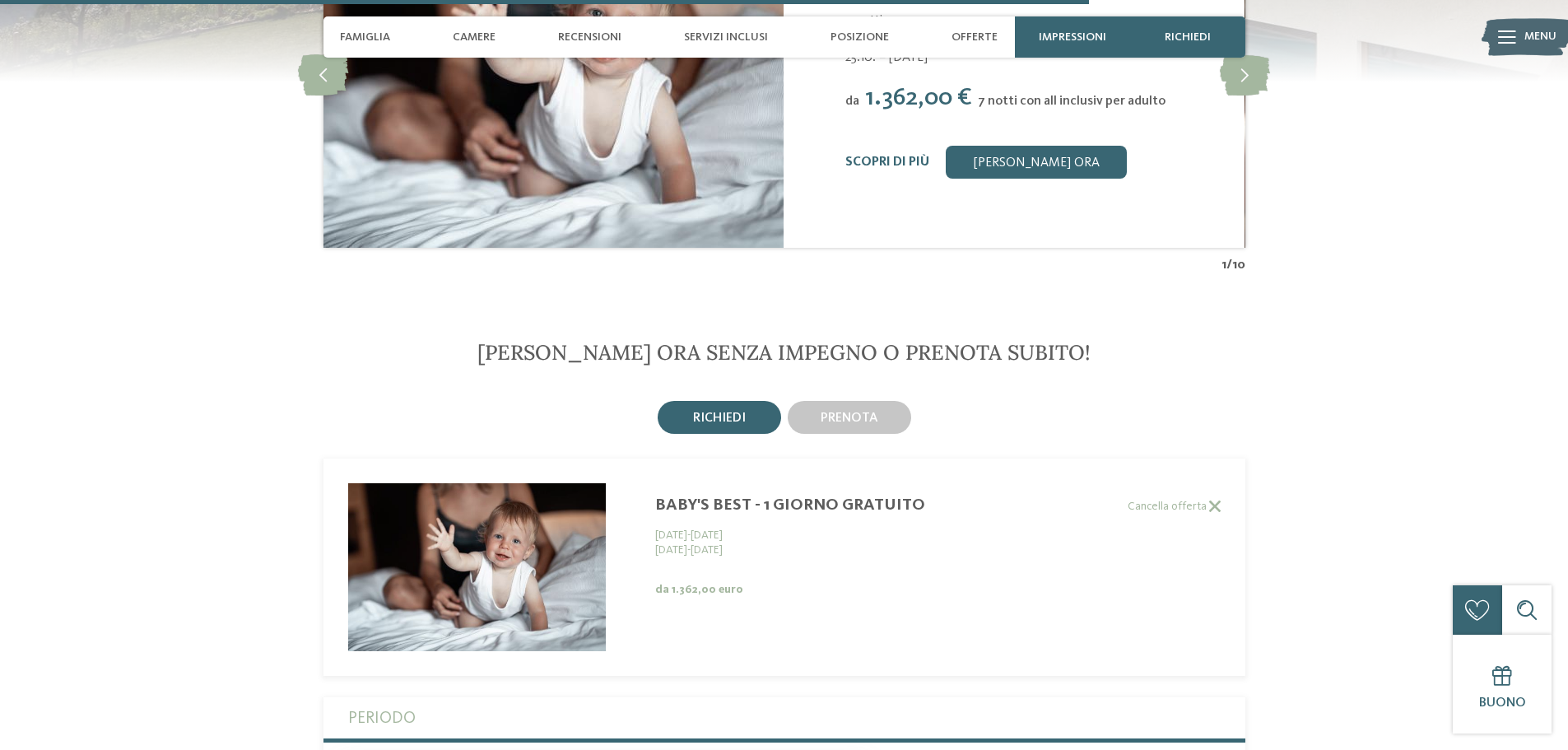
scroll to position [4216, 0]
